Goal: Task Accomplishment & Management: Manage account settings

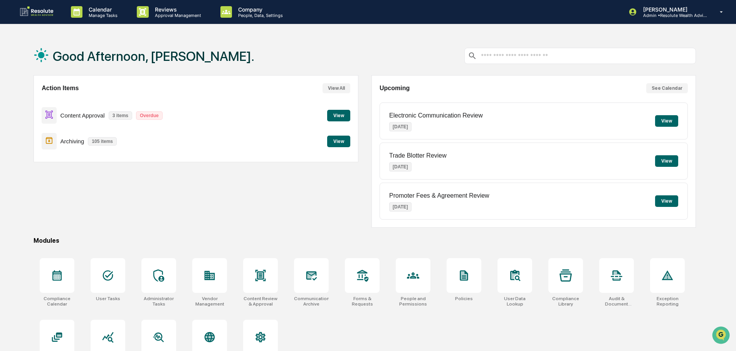
click at [328, 116] on button "View" at bounding box center [338, 116] width 23 height 12
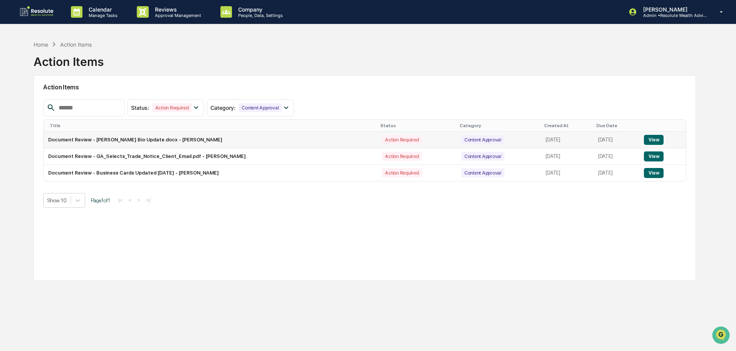
click at [651, 141] on button "View" at bounding box center [654, 140] width 20 height 10
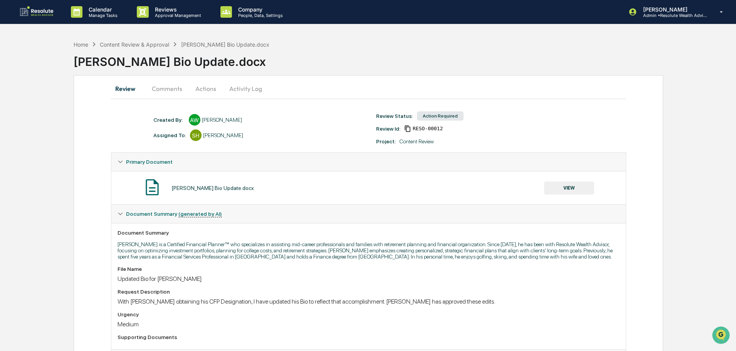
click at [201, 85] on button "Actions" at bounding box center [205, 88] width 35 height 18
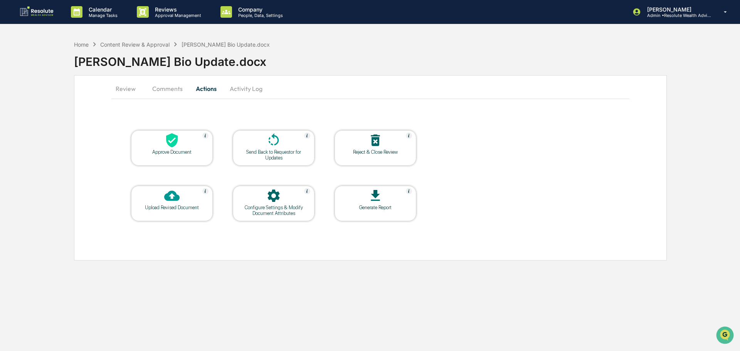
click at [167, 149] on div "Approve Document" at bounding box center [171, 152] width 69 height 6
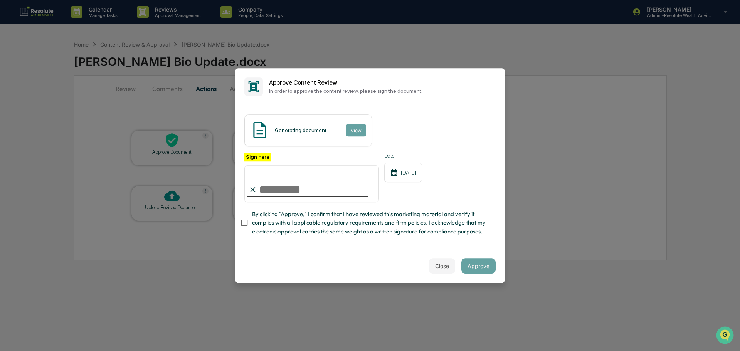
click at [260, 184] on input "Sign here" at bounding box center [311, 183] width 134 height 37
type input "**********"
click at [473, 272] on button "Approve" at bounding box center [478, 265] width 34 height 15
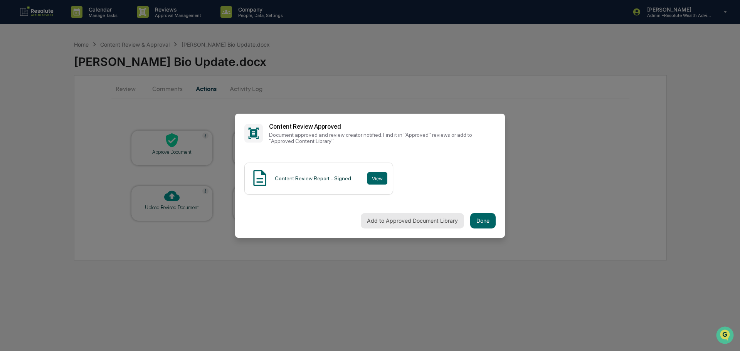
click at [424, 223] on button "Add to Approved Document Library" at bounding box center [412, 220] width 103 height 15
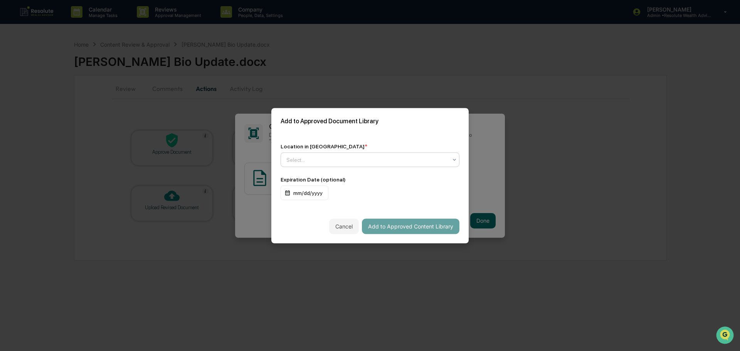
click at [351, 158] on div at bounding box center [366, 160] width 161 height 8
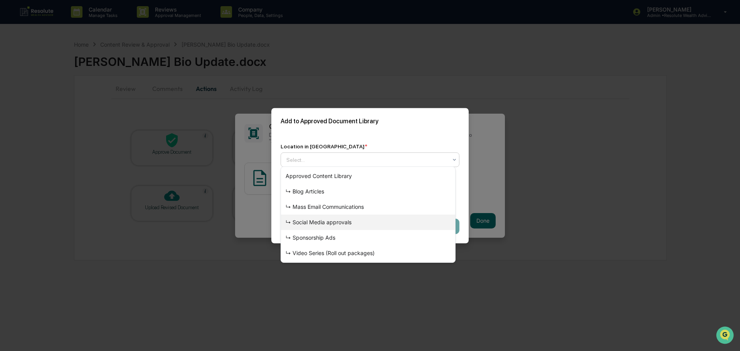
click at [332, 221] on div "↳ Social Media approvals" at bounding box center [368, 222] width 174 height 15
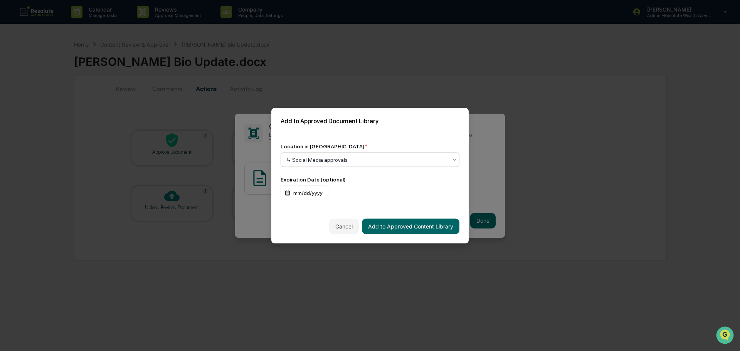
click at [434, 156] on div at bounding box center [366, 160] width 161 height 8
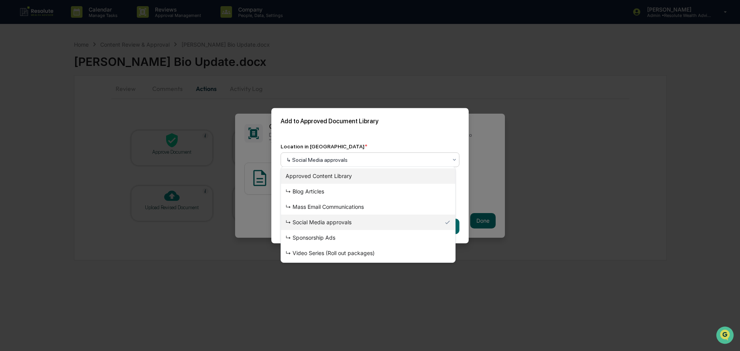
click at [334, 176] on div "Approved Content Library" at bounding box center [368, 175] width 174 height 15
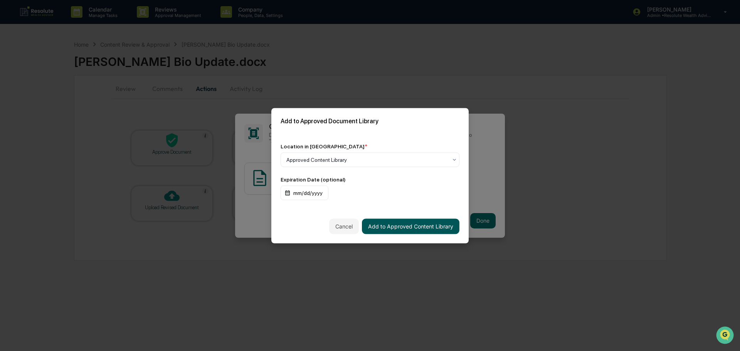
click at [401, 226] on button "Add to Approved Content Library" at bounding box center [410, 225] width 97 height 15
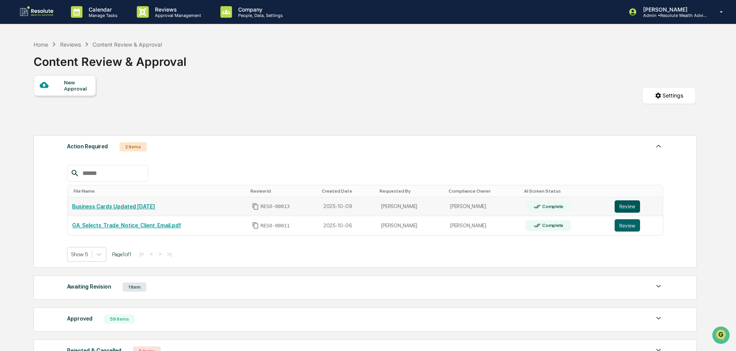
click at [624, 205] on button "Review" at bounding box center [626, 206] width 25 height 12
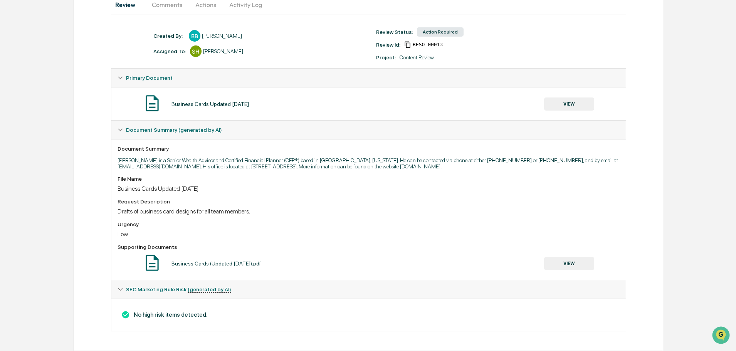
scroll to position [45, 0]
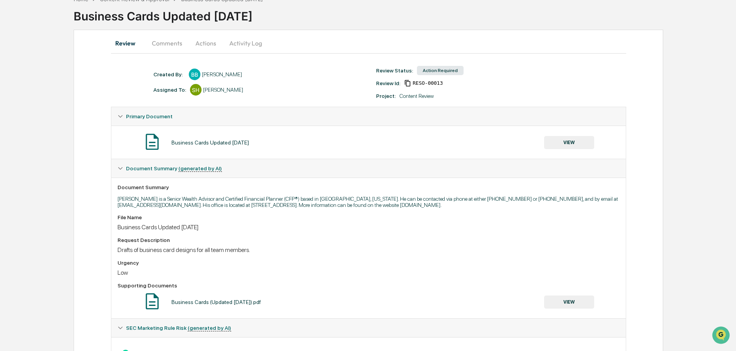
click at [576, 144] on button "VIEW" at bounding box center [569, 142] width 50 height 13
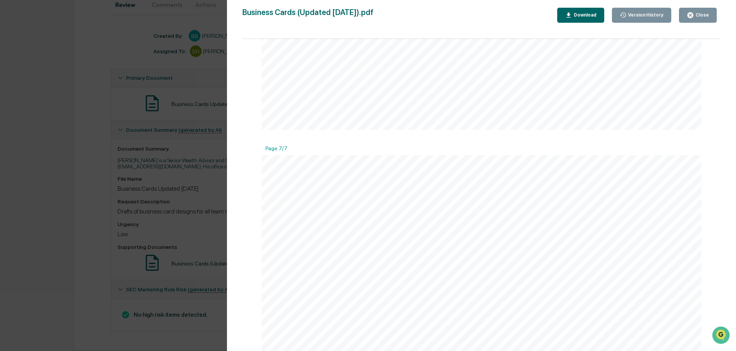
scroll to position [1773, 0]
click at [695, 15] on div "Close" at bounding box center [701, 14] width 15 height 5
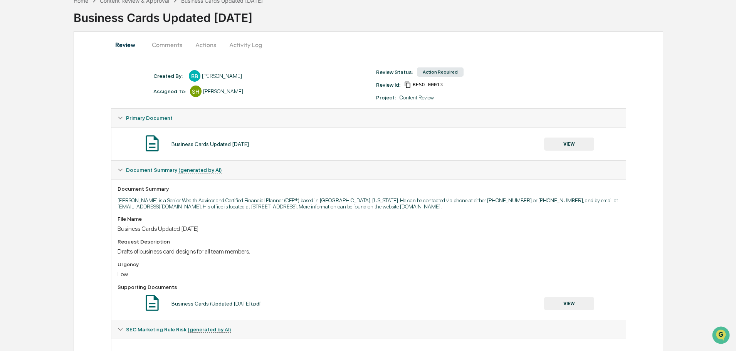
scroll to position [0, 0]
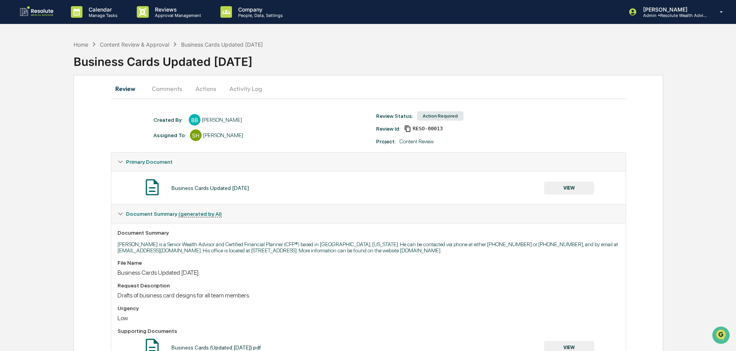
click at [199, 91] on button "Actions" at bounding box center [205, 88] width 35 height 18
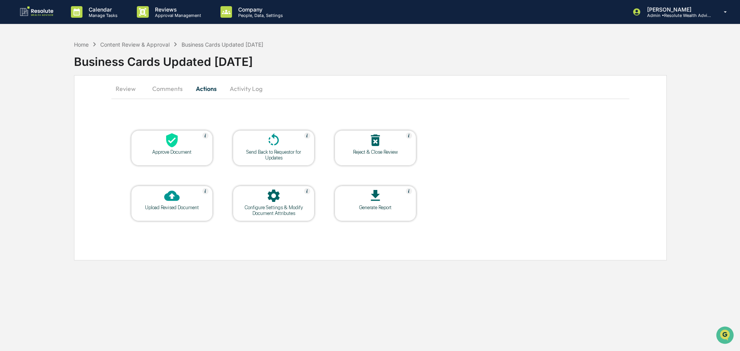
click at [167, 146] on icon at bounding box center [171, 139] width 15 height 15
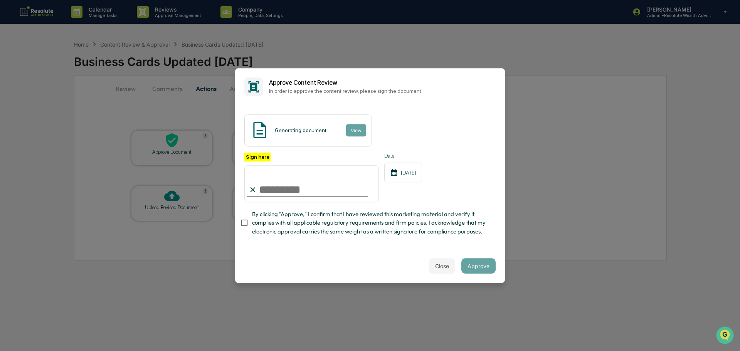
click at [263, 180] on input "Sign here" at bounding box center [311, 183] width 134 height 37
type input "**********"
click at [476, 271] on button "Approve" at bounding box center [478, 265] width 34 height 15
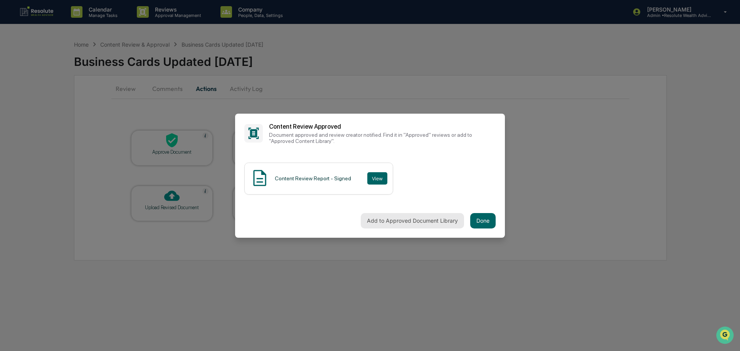
click at [423, 218] on button "Add to Approved Document Library" at bounding box center [412, 220] width 103 height 15
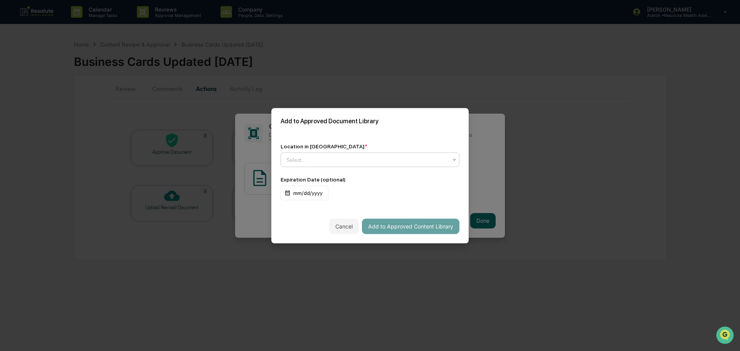
click at [451, 160] on icon at bounding box center [454, 159] width 6 height 6
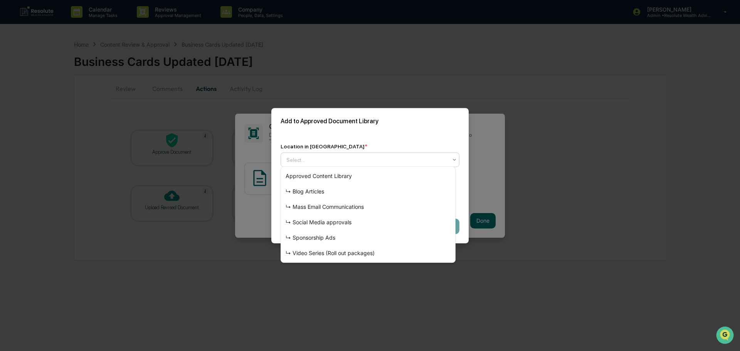
click at [366, 160] on div at bounding box center [366, 160] width 161 height 8
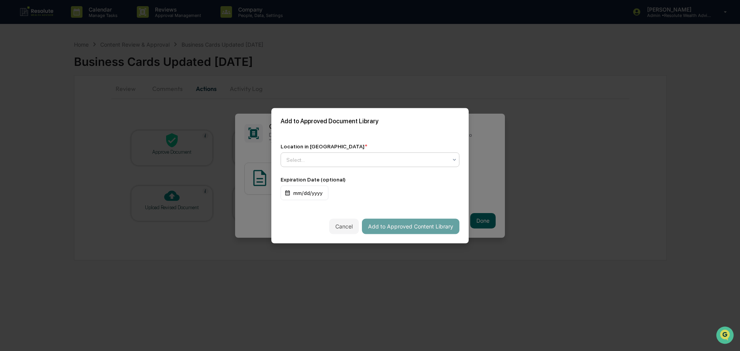
click at [390, 160] on div at bounding box center [366, 160] width 161 height 8
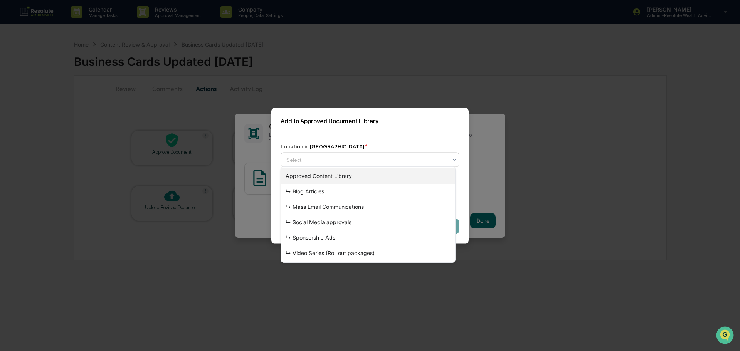
click at [354, 177] on div "Approved Content Library" at bounding box center [368, 175] width 174 height 15
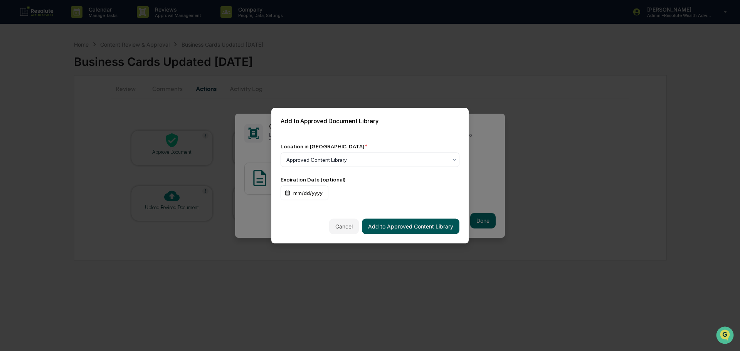
click at [374, 224] on button "Add to Approved Content Library" at bounding box center [410, 225] width 97 height 15
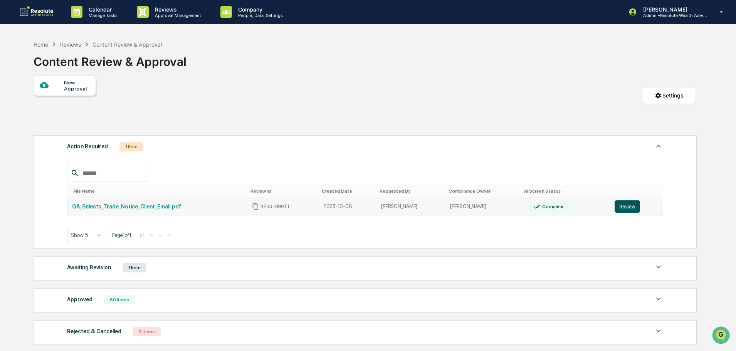
click at [631, 208] on button "Review" at bounding box center [626, 206] width 25 height 12
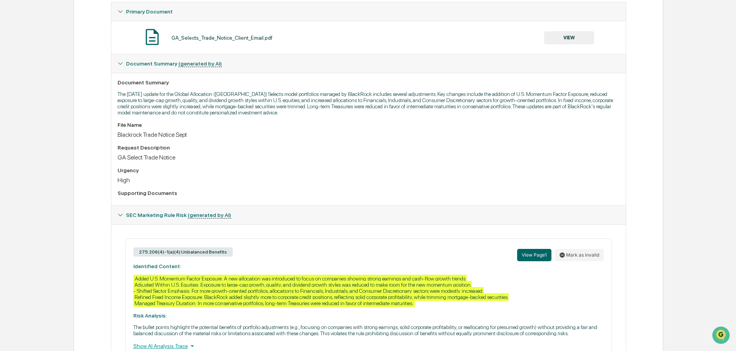
scroll to position [191, 0]
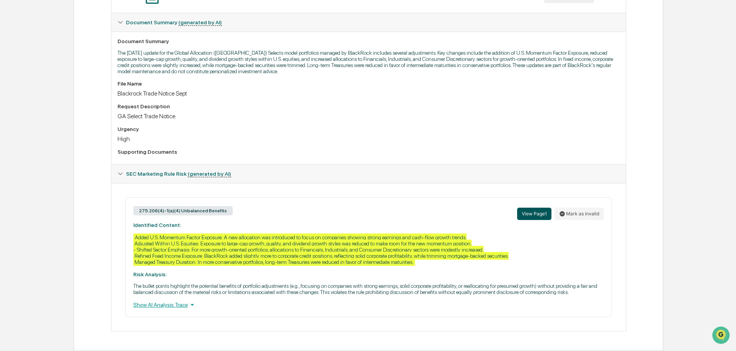
click at [528, 213] on button "View Page 1" at bounding box center [534, 214] width 34 height 12
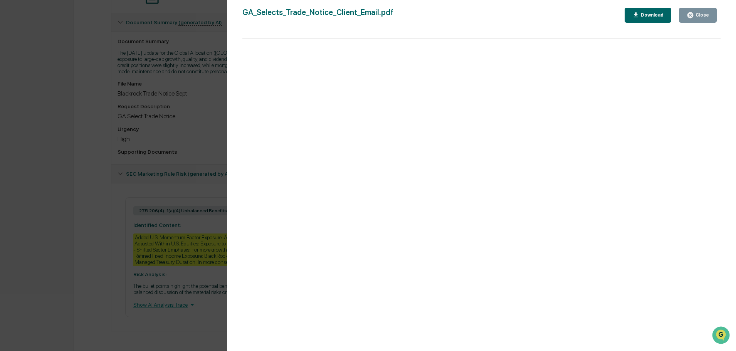
click at [699, 13] on div "Close" at bounding box center [701, 14] width 15 height 5
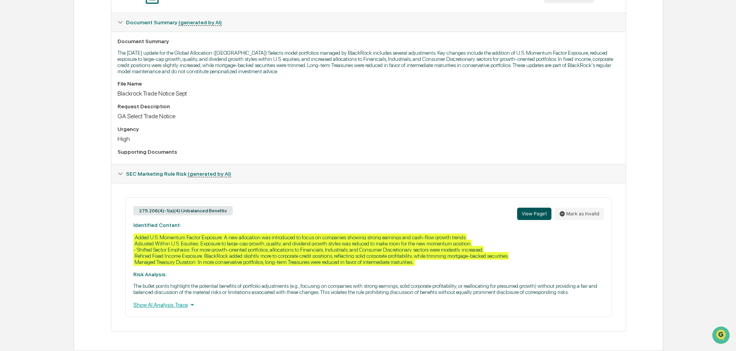
click at [533, 216] on button "View Page 1" at bounding box center [534, 214] width 34 height 12
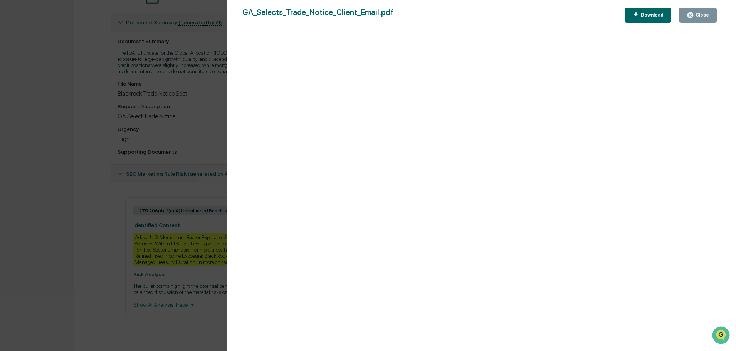
click at [706, 16] on div "Close" at bounding box center [701, 14] width 15 height 5
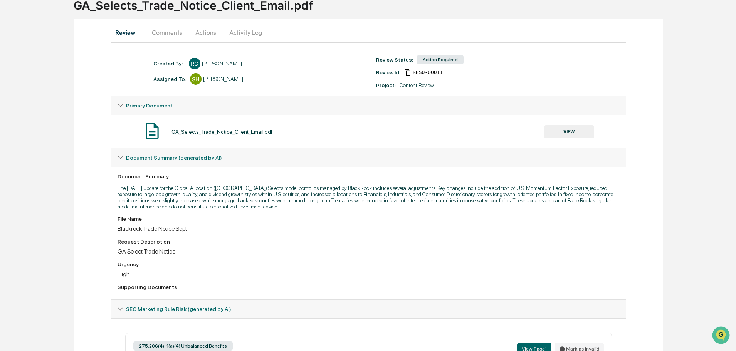
scroll to position [116, 0]
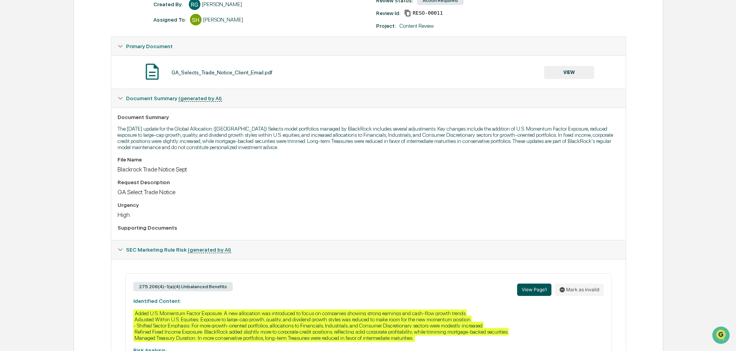
click at [536, 293] on button "View Page 1" at bounding box center [534, 289] width 34 height 12
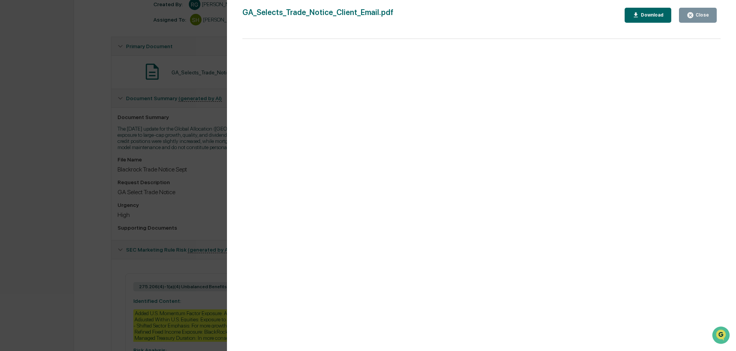
click at [701, 18] on div "Close" at bounding box center [697, 15] width 22 height 7
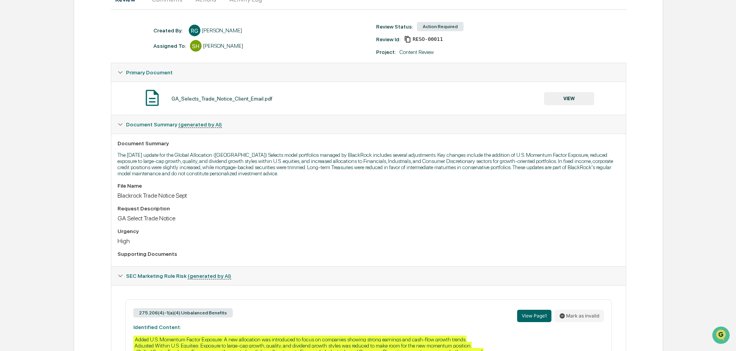
scroll to position [191, 0]
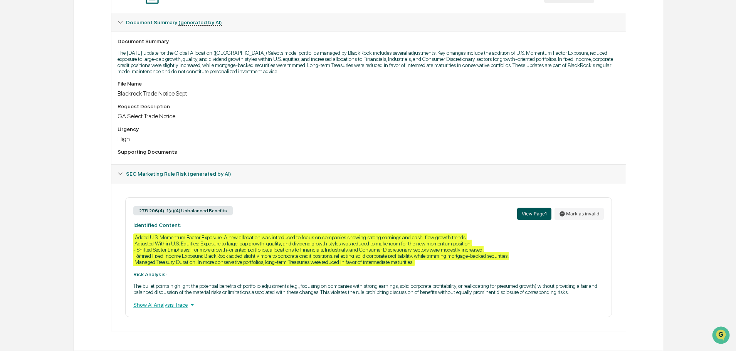
click at [529, 209] on button "View Page 1" at bounding box center [534, 214] width 34 height 12
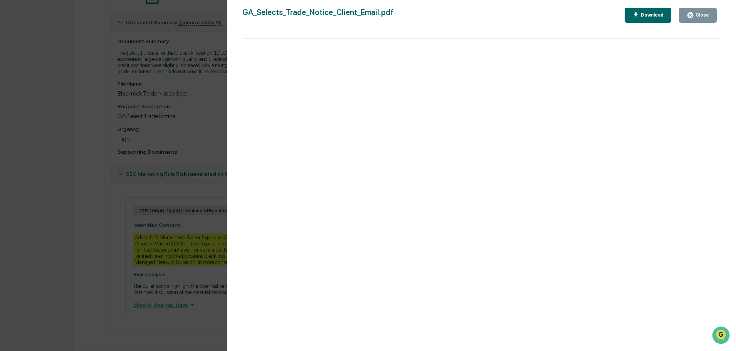
click at [706, 17] on div "Close" at bounding box center [701, 14] width 15 height 5
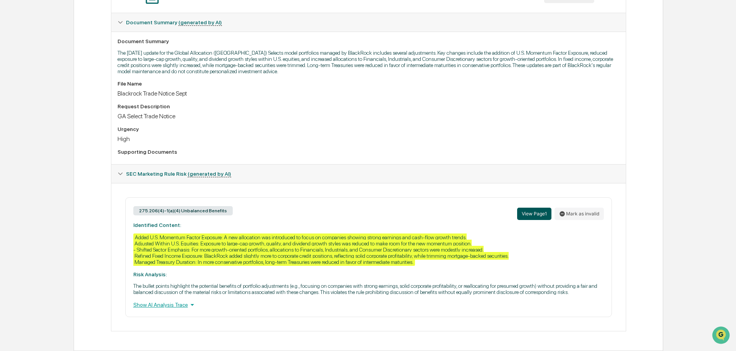
click at [532, 216] on button "View Page 1" at bounding box center [534, 214] width 34 height 12
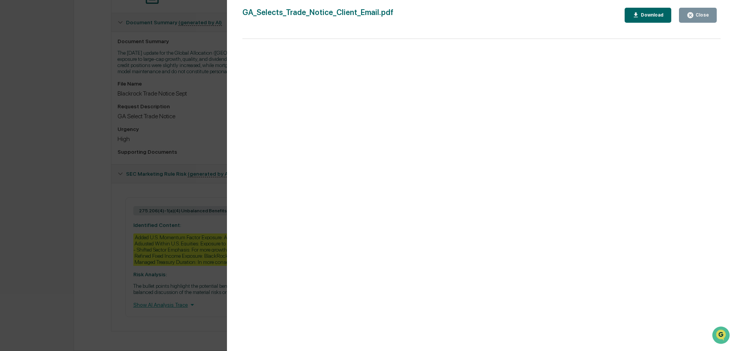
click at [694, 19] on button "Close" at bounding box center [698, 15] width 38 height 15
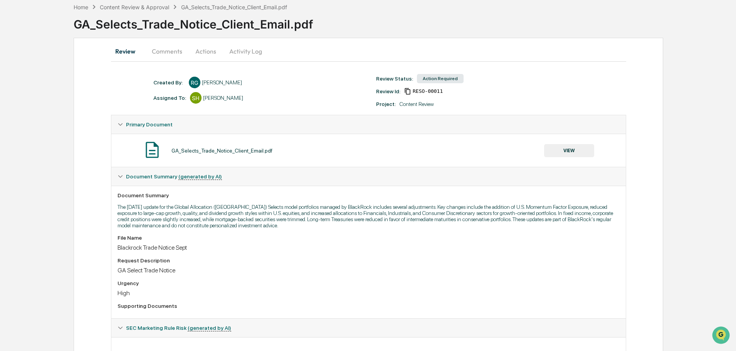
scroll to position [0, 0]
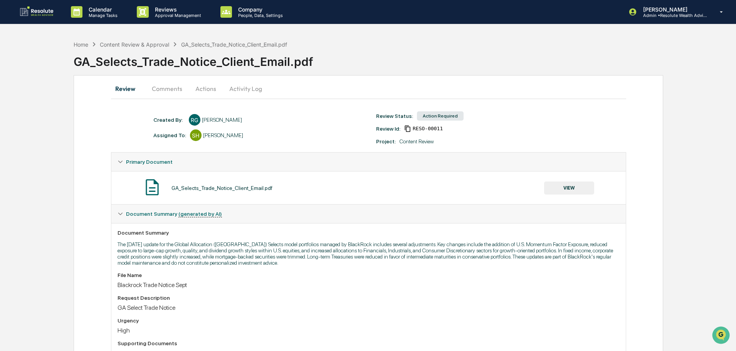
click at [562, 187] on button "VIEW" at bounding box center [569, 187] width 50 height 13
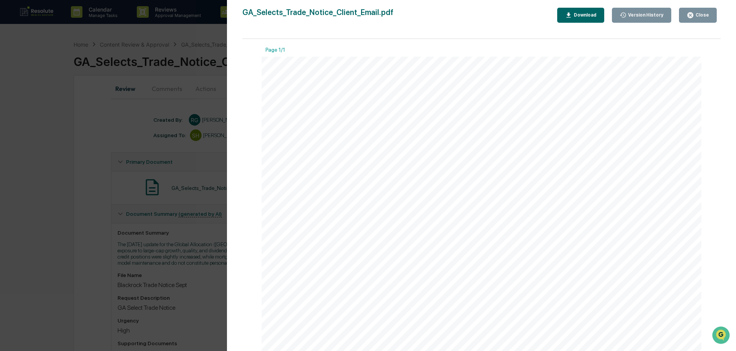
click at [580, 11] on button "Download" at bounding box center [580, 15] width 47 height 15
click at [694, 13] on icon "button" at bounding box center [689, 15] width 7 height 7
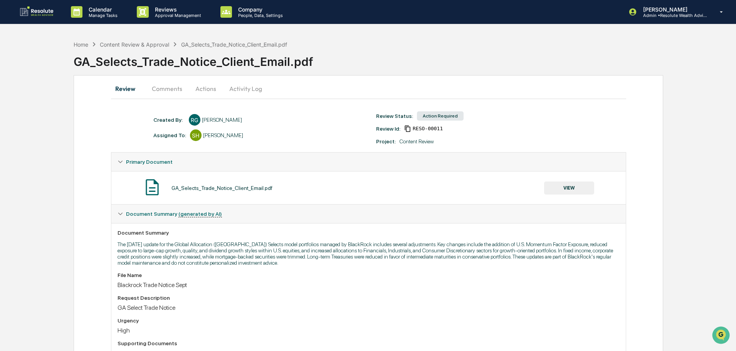
click at [201, 86] on button "Actions" at bounding box center [205, 88] width 35 height 18
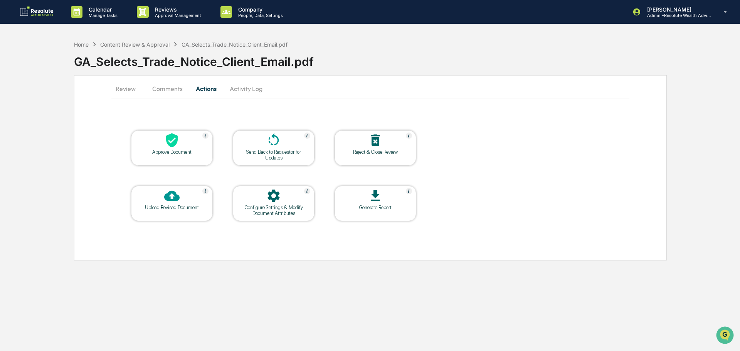
click at [129, 89] on button "Review" at bounding box center [128, 88] width 35 height 18
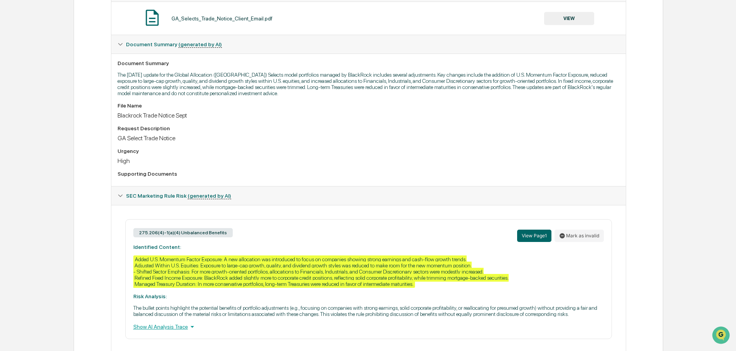
scroll to position [191, 0]
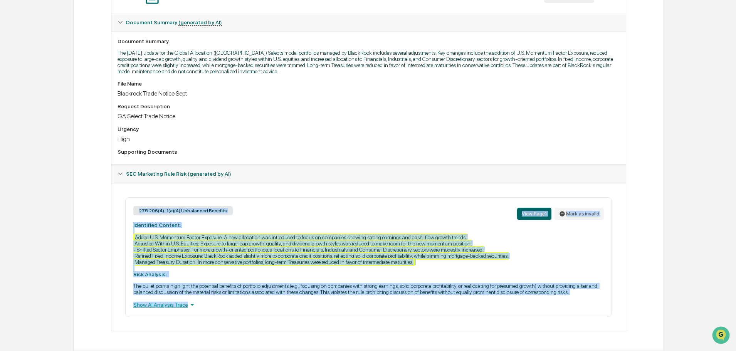
drag, startPoint x: 129, startPoint y: 204, endPoint x: 459, endPoint y: 312, distance: 347.3
click at [459, 312] on div "275.206(4)-1(a)(4) Unbalanced Benefits View Page 1 Mark as invalid Identified C…" at bounding box center [368, 257] width 486 height 120
copy div "275.206(4)-1(a)(4) Unbalanced Benefits View Page 1 Mark as invalid Identified C…"
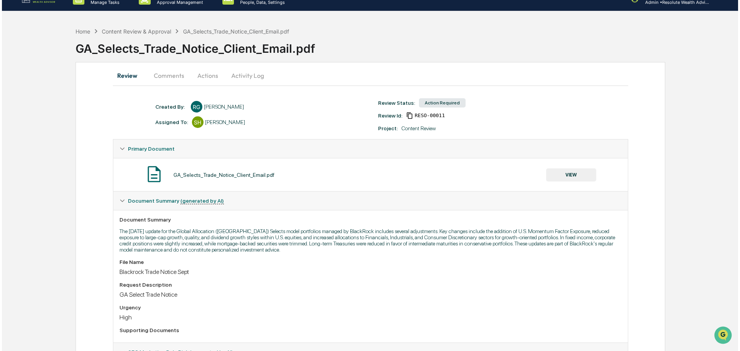
scroll to position [0, 0]
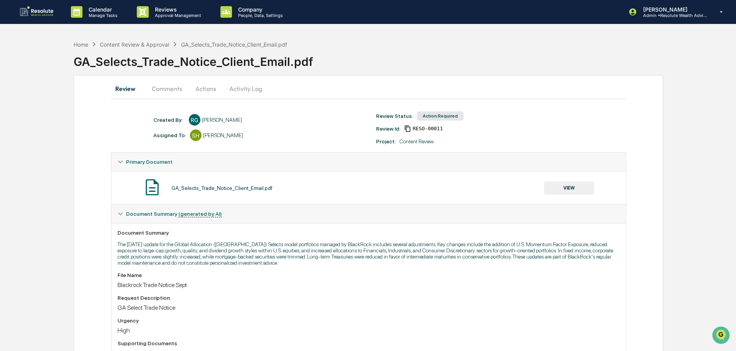
click at [209, 90] on button "Actions" at bounding box center [205, 88] width 35 height 18
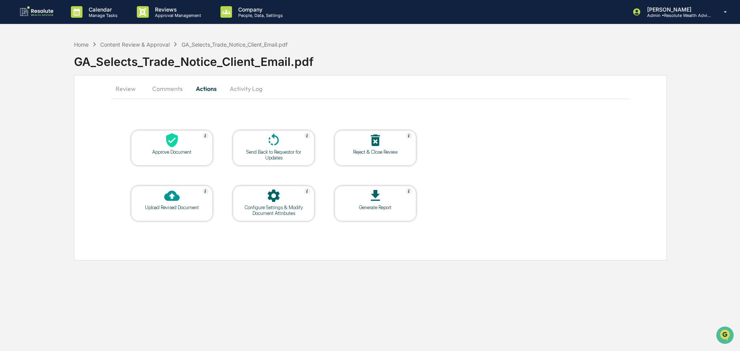
click at [262, 150] on div "Send Back to Requestor for Updates" at bounding box center [273, 155] width 69 height 12
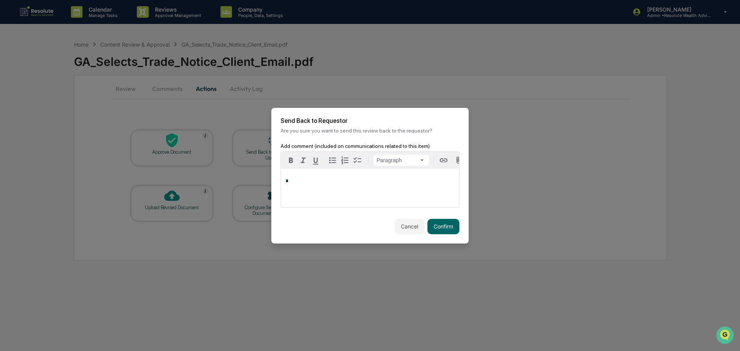
click at [290, 184] on div "*" at bounding box center [370, 188] width 178 height 39
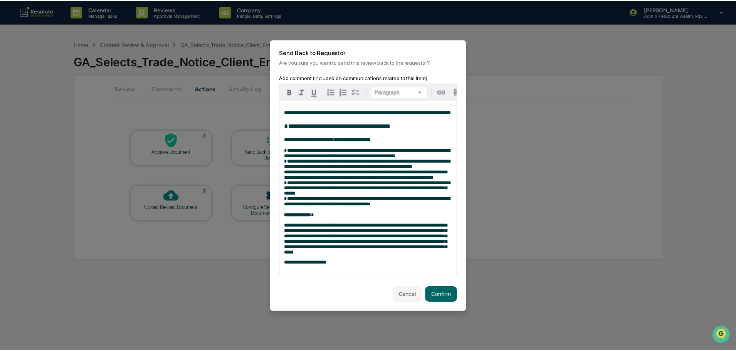
scroll to position [25, 0]
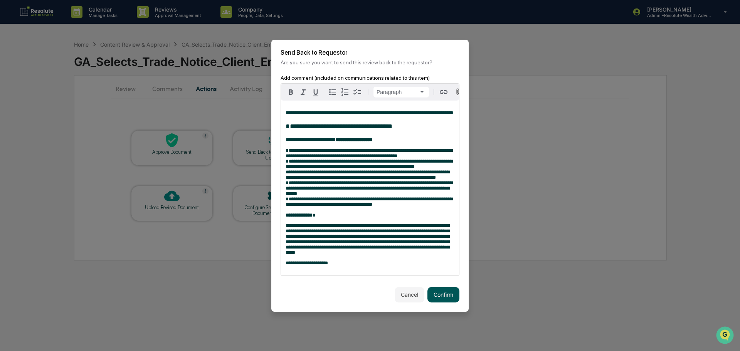
click at [446, 296] on button "Confirm" at bounding box center [443, 294] width 32 height 15
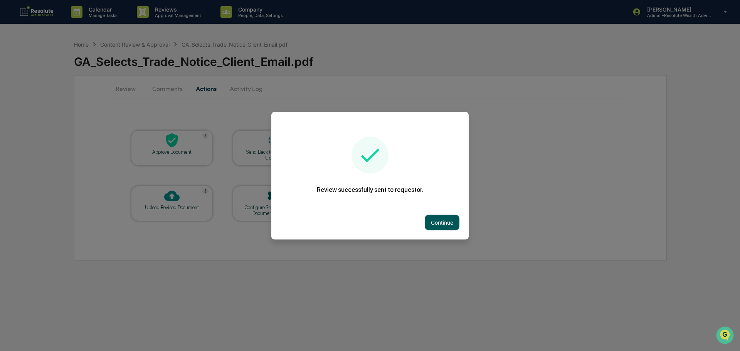
click at [424, 217] on button "Continue" at bounding box center [441, 222] width 35 height 15
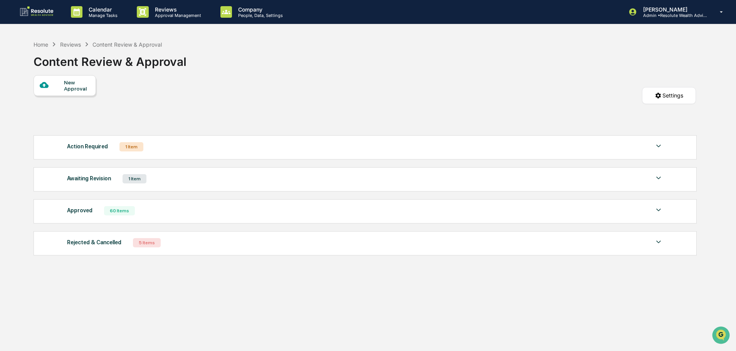
click at [656, 144] on img at bounding box center [658, 145] width 9 height 9
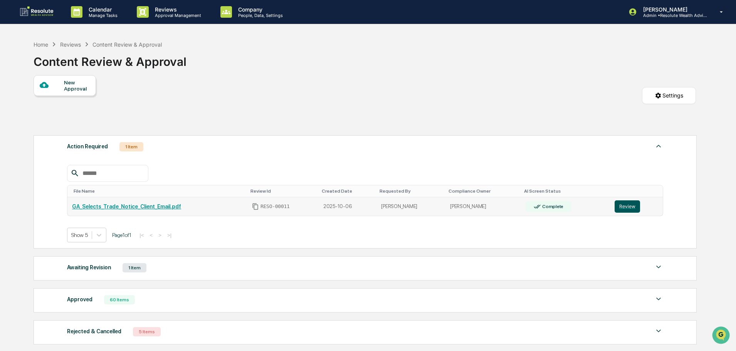
click at [623, 202] on button "Review" at bounding box center [626, 206] width 25 height 12
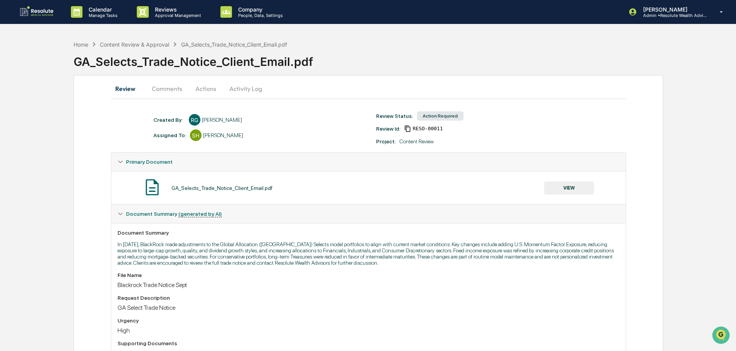
click at [204, 86] on button "Actions" at bounding box center [205, 88] width 35 height 18
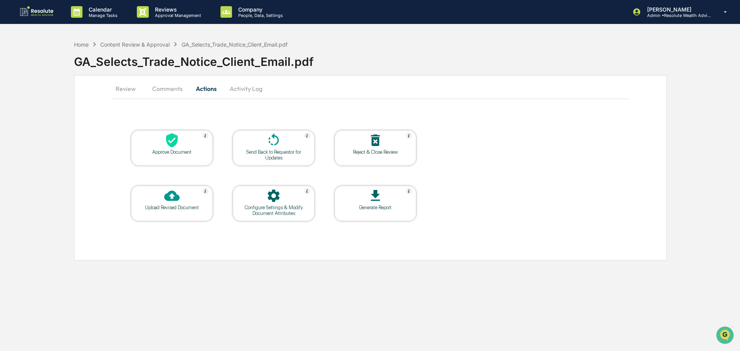
click at [181, 146] on div at bounding box center [171, 140] width 77 height 17
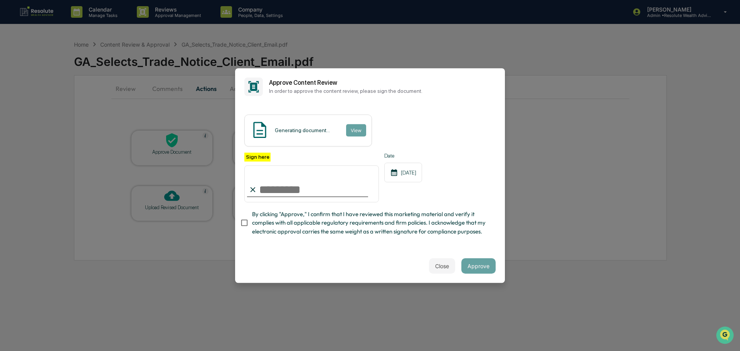
click at [282, 183] on input "Sign here" at bounding box center [311, 183] width 134 height 37
type input "**********"
click at [480, 269] on button "Approve" at bounding box center [478, 265] width 34 height 15
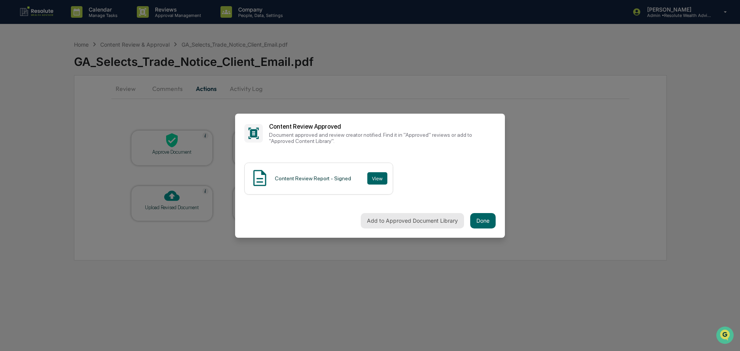
click at [411, 225] on button "Add to Approved Document Library" at bounding box center [412, 220] width 103 height 15
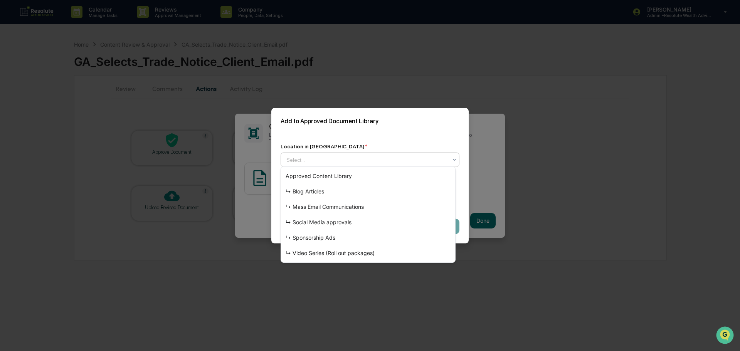
click at [435, 158] on div at bounding box center [366, 160] width 161 height 8
click at [345, 207] on div "↳ Mass Email Communications" at bounding box center [368, 206] width 174 height 15
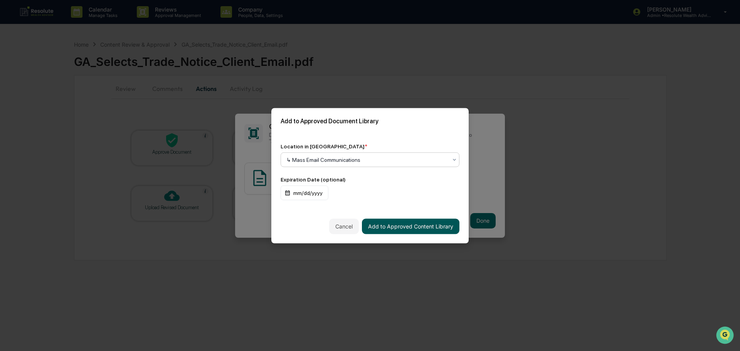
click at [404, 225] on button "Add to Approved Content Library" at bounding box center [410, 225] width 97 height 15
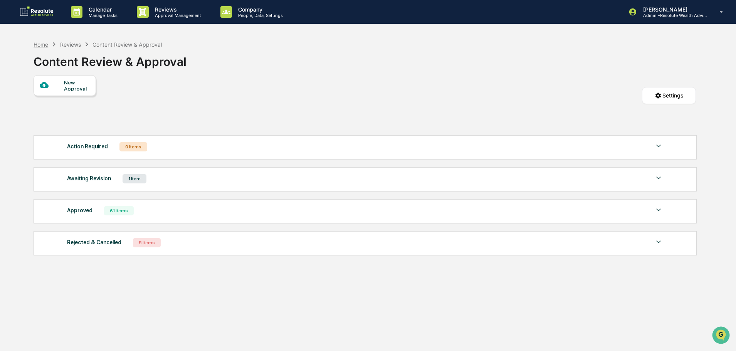
click at [44, 45] on div "Home" at bounding box center [41, 44] width 15 height 7
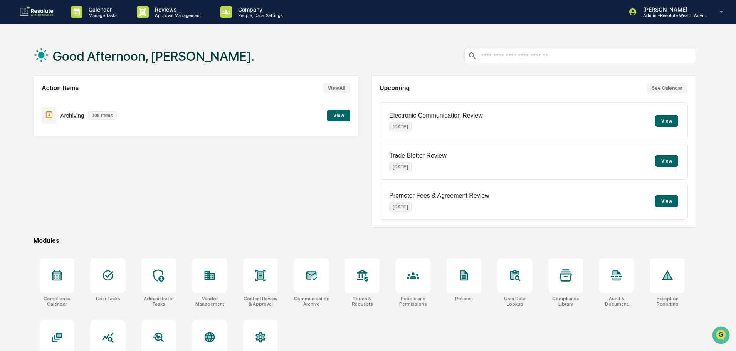
click at [340, 117] on button "View" at bounding box center [338, 116] width 23 height 12
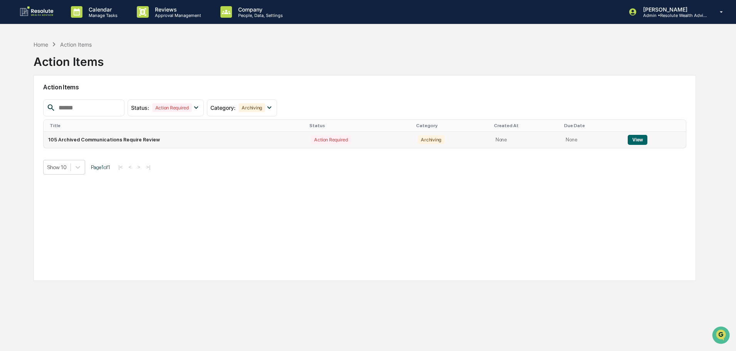
click at [630, 138] on button "View" at bounding box center [637, 140] width 20 height 10
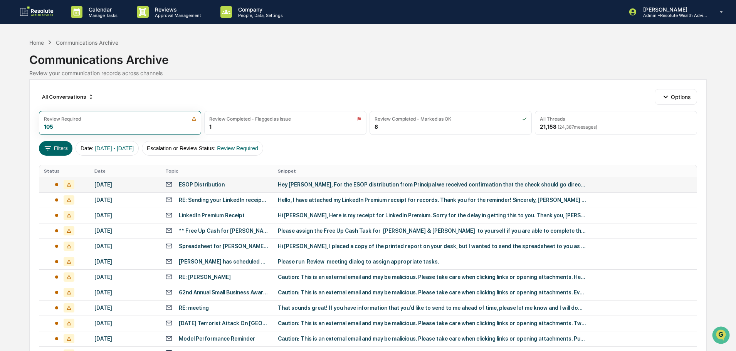
click at [97, 188] on td "[DATE]" at bounding box center [125, 184] width 71 height 15
click at [7, 60] on div "Calendar Manage Tasks Reviews Approval Management Company People, Data, Setting…" at bounding box center [368, 303] width 736 height 606
click at [32, 39] on div "Home" at bounding box center [36, 42] width 15 height 7
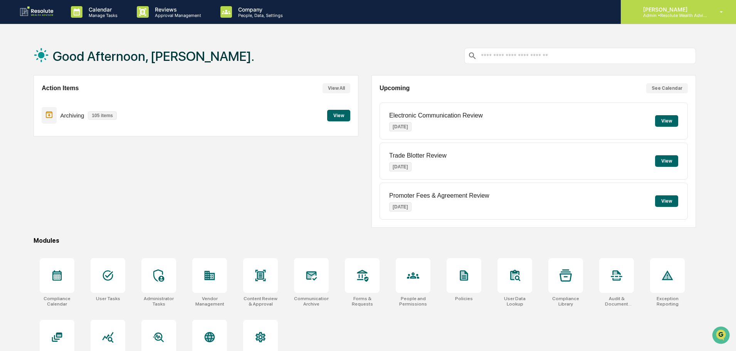
click at [718, 13] on icon at bounding box center [720, 11] width 13 height 7
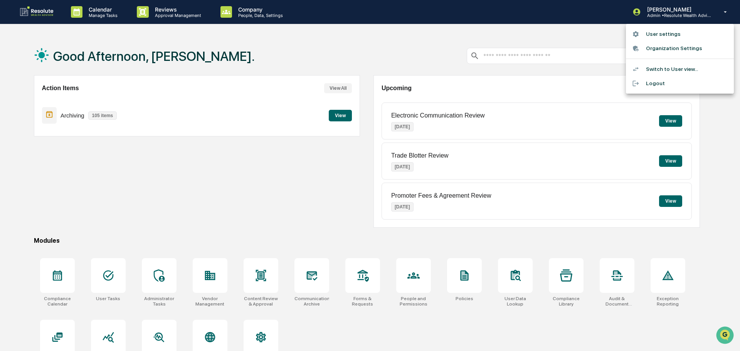
click at [533, 35] on div at bounding box center [370, 175] width 740 height 351
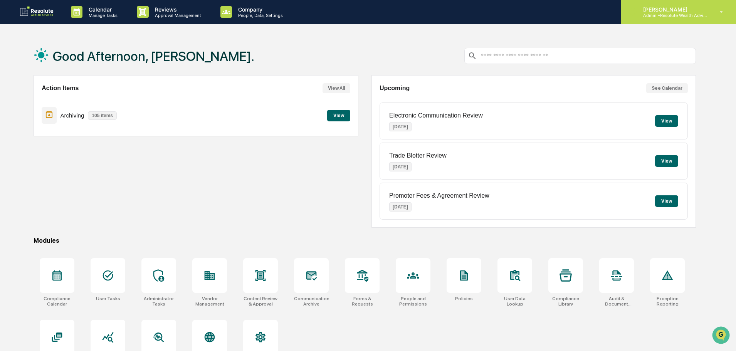
click at [657, 17] on p "Admin • Resolute Wealth Advisor" at bounding box center [673, 15] width 72 height 5
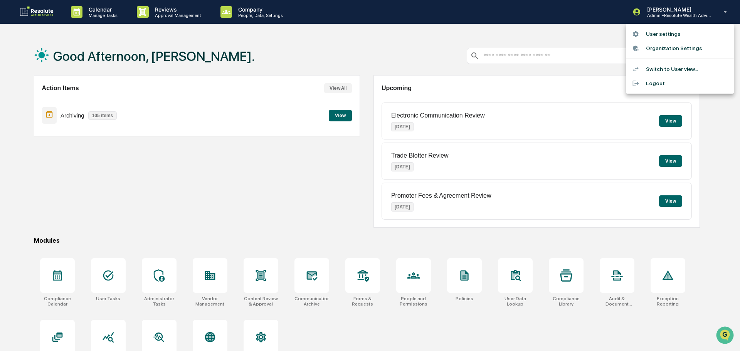
click at [657, 87] on li "Logout" at bounding box center [680, 83] width 108 height 14
